Goal: Information Seeking & Learning: Learn about a topic

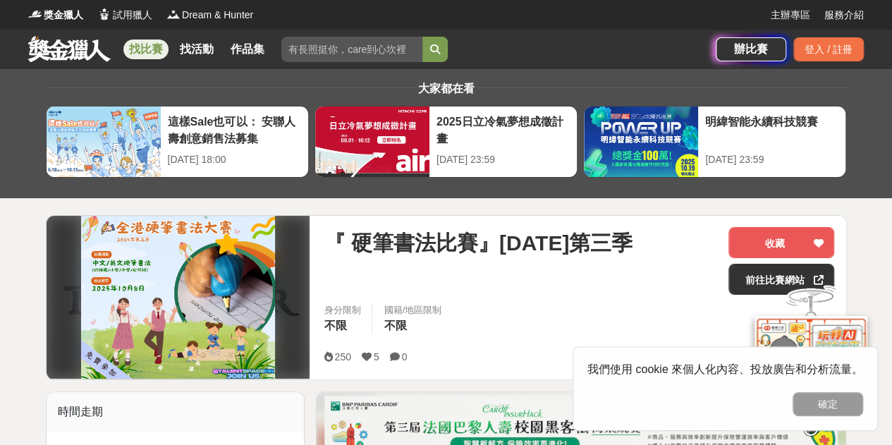
click at [140, 45] on link "找比賽" at bounding box center [145, 49] width 45 height 20
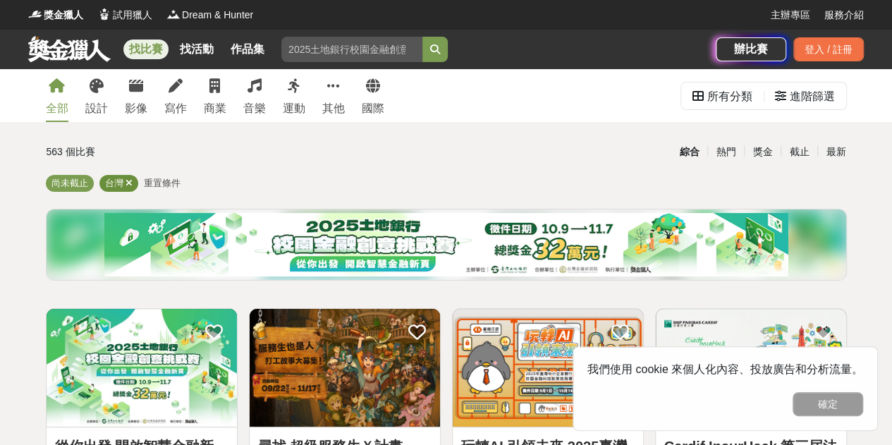
click at [128, 184] on icon at bounding box center [128, 182] width 7 height 9
click at [117, 182] on span "重置條件" at bounding box center [117, 183] width 37 height 11
click at [127, 183] on icon at bounding box center [128, 182] width 7 height 9
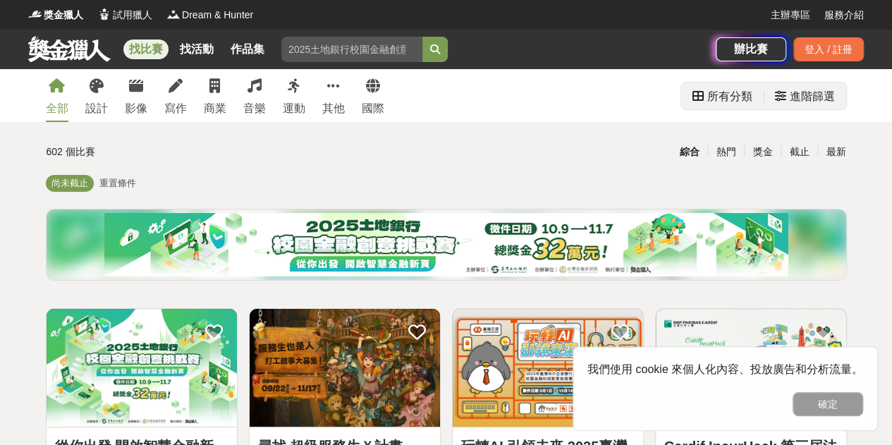
click at [813, 95] on div "進階篩選" at bounding box center [811, 96] width 45 height 28
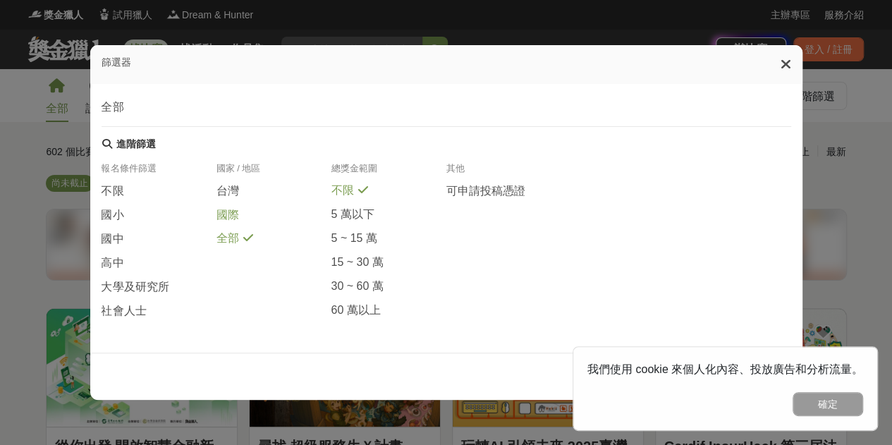
scroll to position [313, 0]
click at [238, 211] on div "國際" at bounding box center [273, 219] width 115 height 24
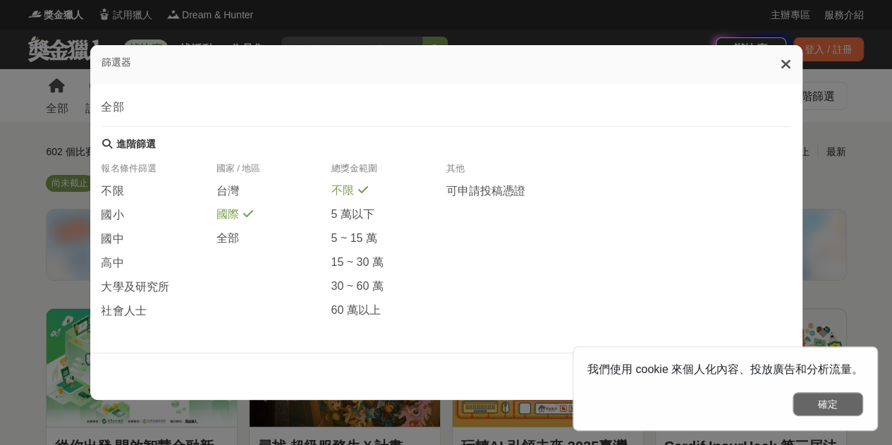
click at [843, 408] on button "確定" at bounding box center [827, 404] width 70 height 24
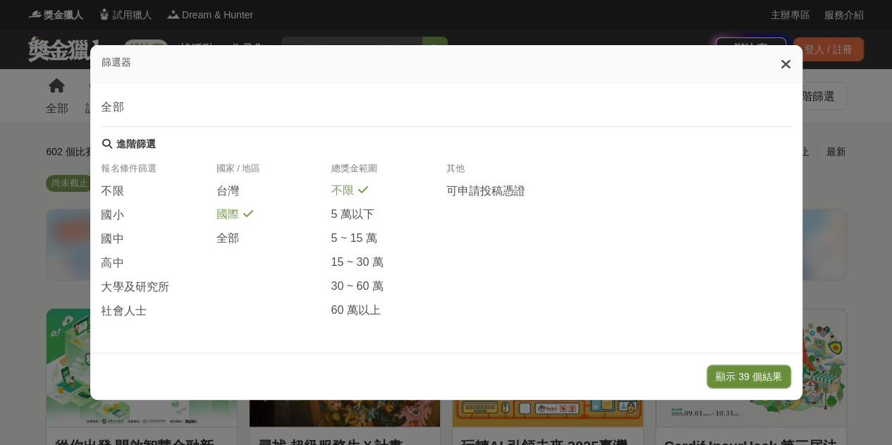
click at [760, 364] on button "顯示 39 個結果" at bounding box center [748, 376] width 84 height 24
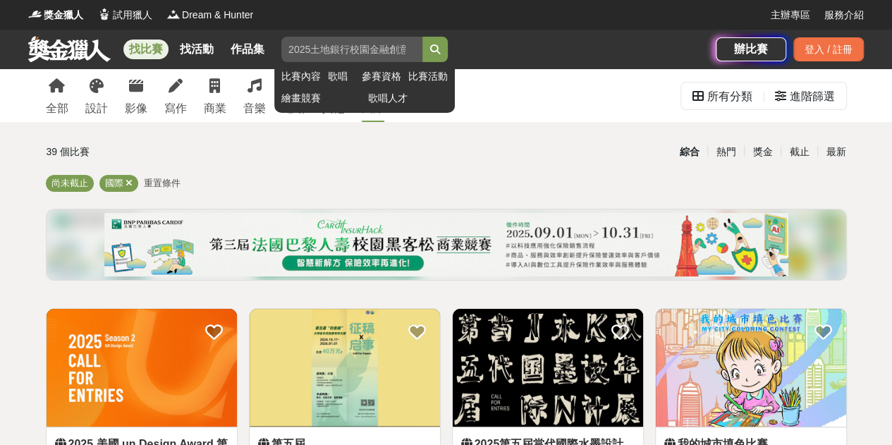
click at [347, 53] on input "search" at bounding box center [351, 49] width 141 height 25
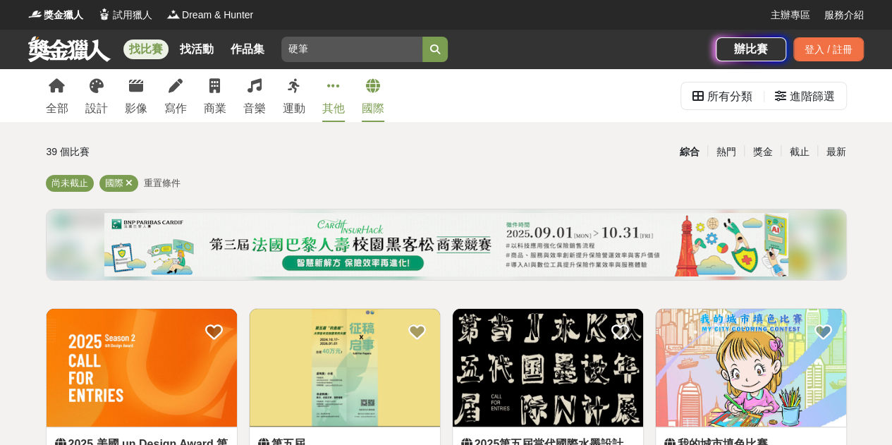
type input "硬筆"
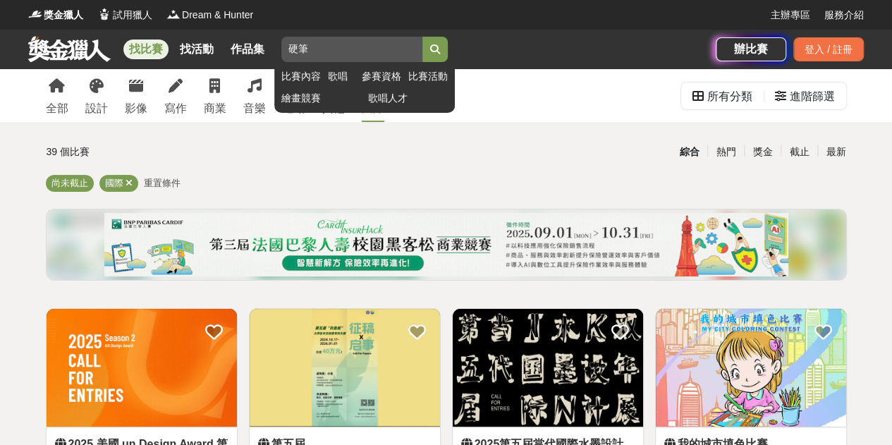
click at [438, 54] on icon "submit" at bounding box center [435, 49] width 10 height 10
